Goal: Task Accomplishment & Management: Complete application form

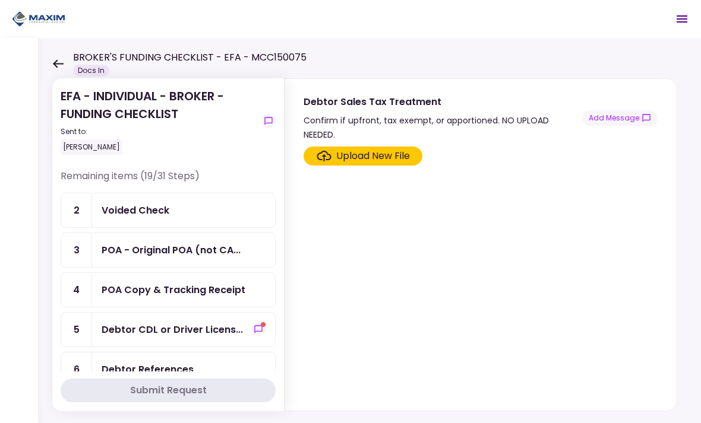
click at [602, 269] on section "Upload New File" at bounding box center [480, 277] width 354 height 260
click at [596, 236] on section "Upload New File" at bounding box center [480, 277] width 354 height 260
click at [160, 245] on div "POA - Original POA (not CA..." at bounding box center [171, 250] width 139 height 15
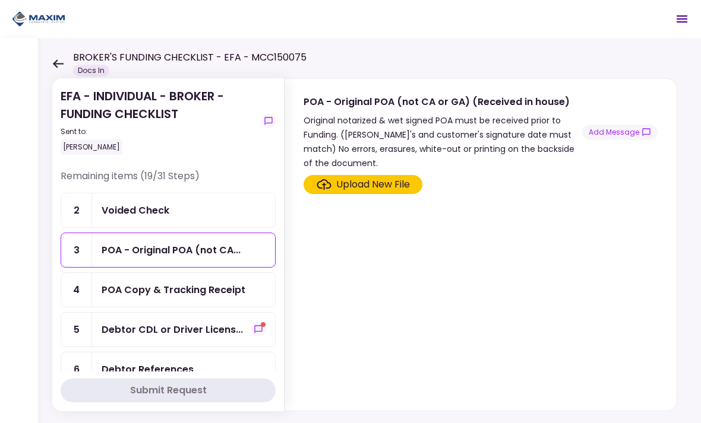
click at [374, 185] on div "Upload New File" at bounding box center [373, 185] width 74 height 14
click at [0, 0] on input "Upload New File" at bounding box center [0, 0] width 0 height 0
click at [200, 252] on div "POA - Original POA (not CA..." at bounding box center [171, 250] width 139 height 15
click at [370, 187] on div "Upload New File" at bounding box center [373, 185] width 74 height 14
click at [0, 0] on input "Upload New File" at bounding box center [0, 0] width 0 height 0
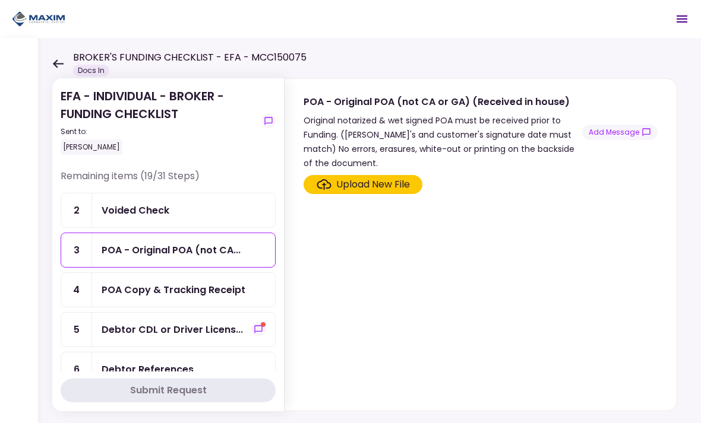
click at [374, 188] on div "Upload New File" at bounding box center [373, 185] width 74 height 14
click at [0, 0] on input "Upload New File" at bounding box center [0, 0] width 0 height 0
click at [369, 181] on div "Upload New File" at bounding box center [373, 185] width 74 height 14
click at [0, 0] on input "Upload New File" at bounding box center [0, 0] width 0 height 0
